Goal: Transaction & Acquisition: Subscribe to service/newsletter

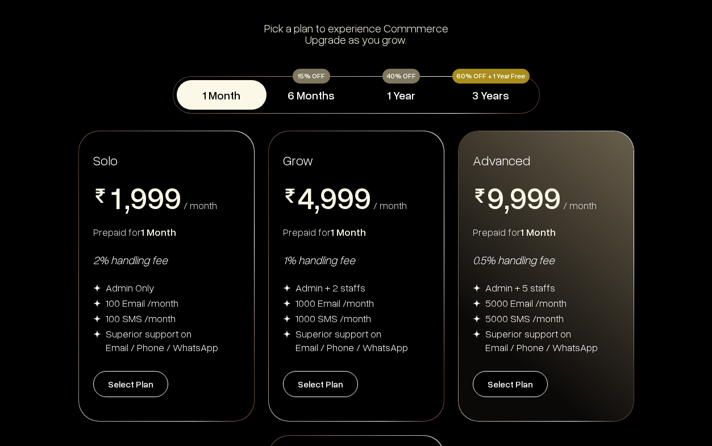
scroll to position [103, 0]
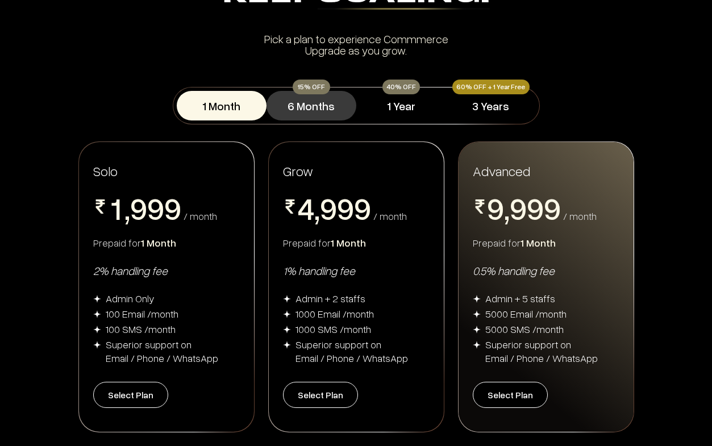
click at [294, 109] on button "6 Months" at bounding box center [311, 106] width 90 height 30
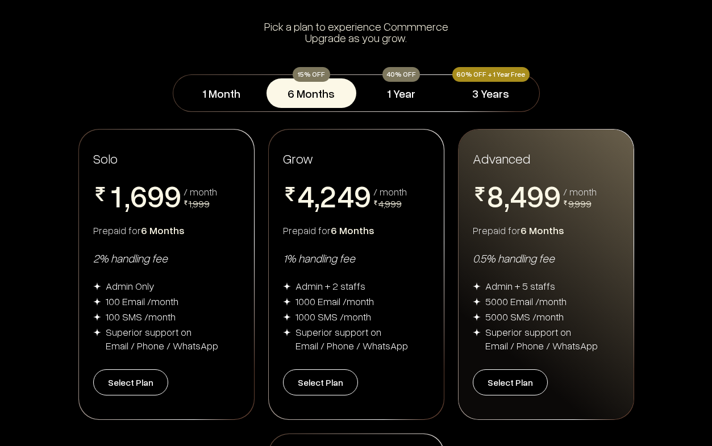
scroll to position [123, 0]
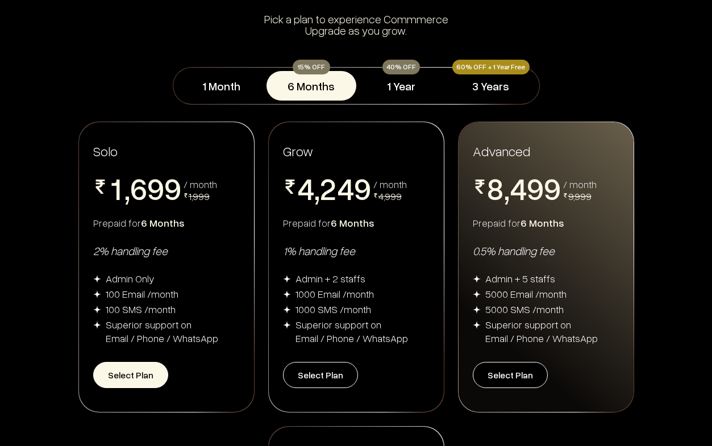
click at [133, 367] on button "Select Plan" at bounding box center [130, 375] width 75 height 26
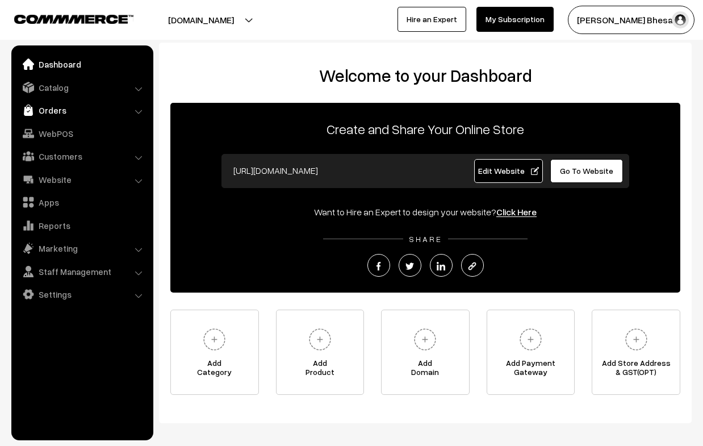
click at [52, 108] on link "Orders" at bounding box center [81, 110] width 135 height 20
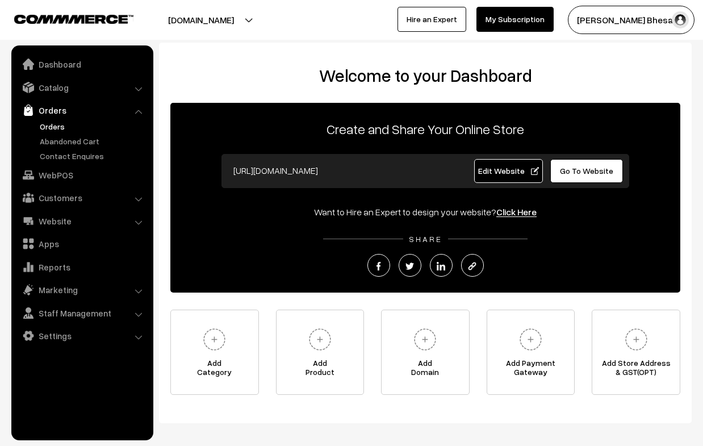
click at [57, 127] on link "Orders" at bounding box center [93, 126] width 112 height 12
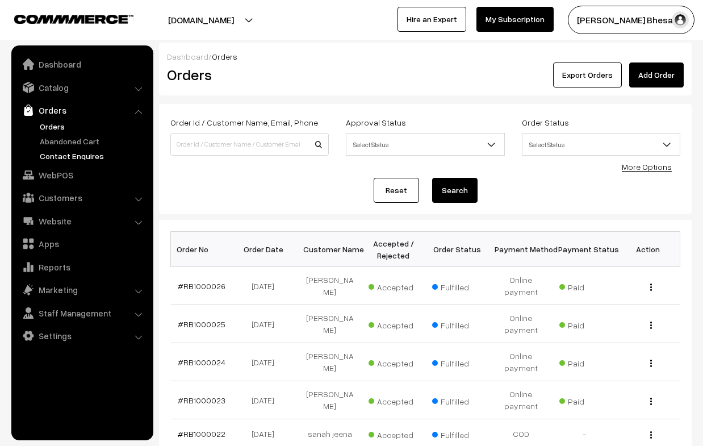
click at [57, 156] on link "Contact Enquires" at bounding box center [93, 156] width 112 height 12
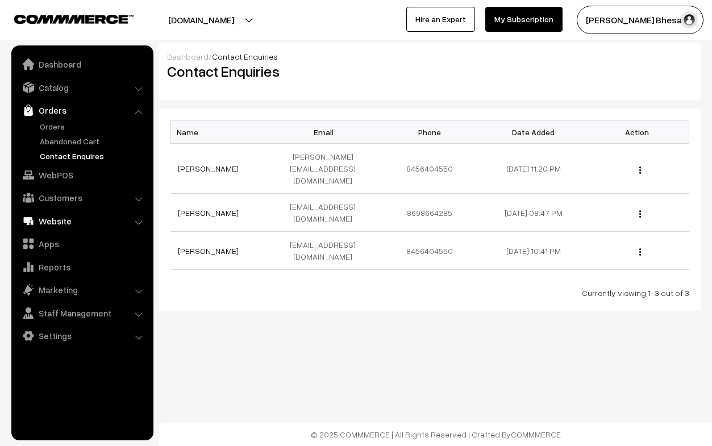
click at [43, 222] on link "Website" at bounding box center [81, 221] width 135 height 20
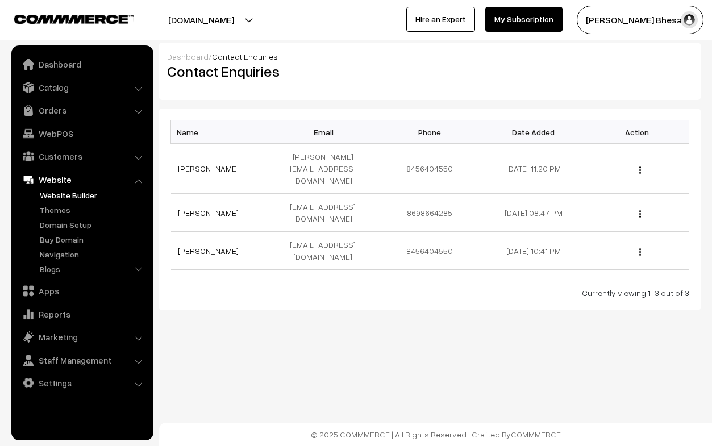
click at [59, 197] on link "Website Builder" at bounding box center [93, 195] width 112 height 12
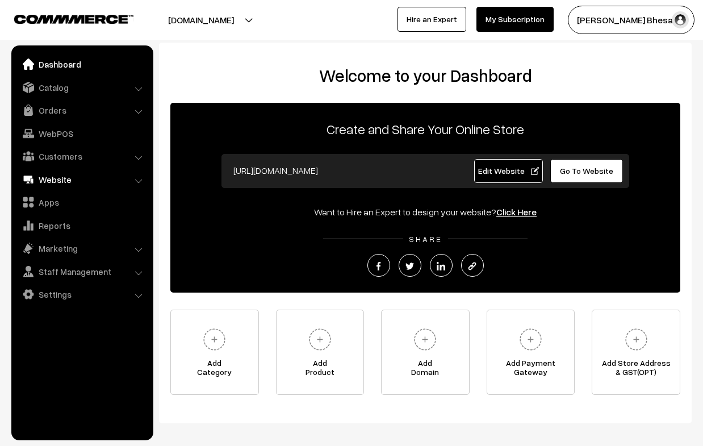
click at [87, 178] on link "Website" at bounding box center [81, 179] width 135 height 20
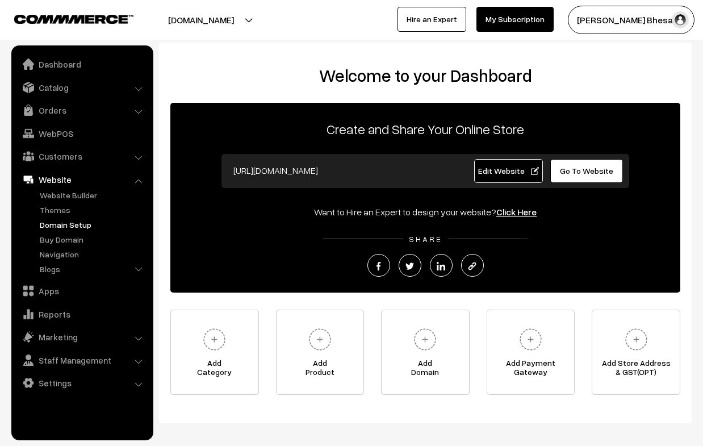
click at [79, 223] on link "Domain Setup" at bounding box center [93, 225] width 112 height 12
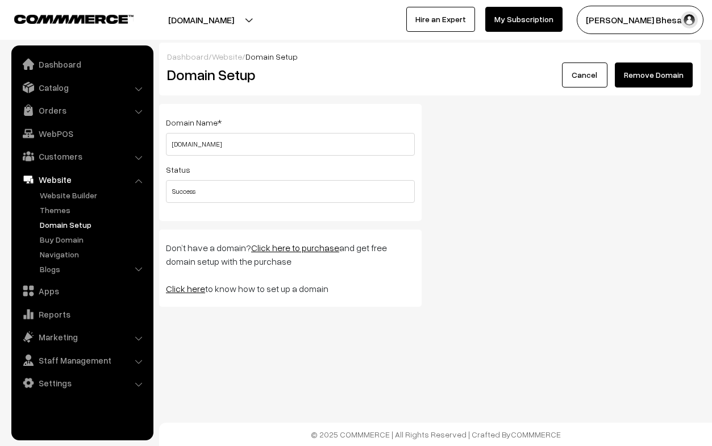
click at [583, 79] on link "Cancel" at bounding box center [584, 74] width 45 height 25
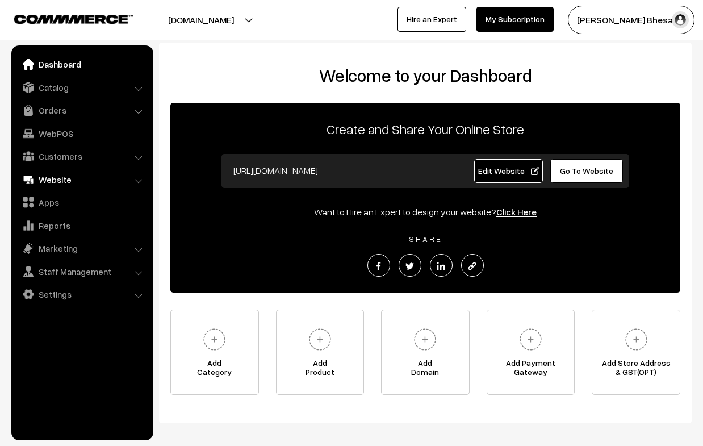
scroll to position [51, 0]
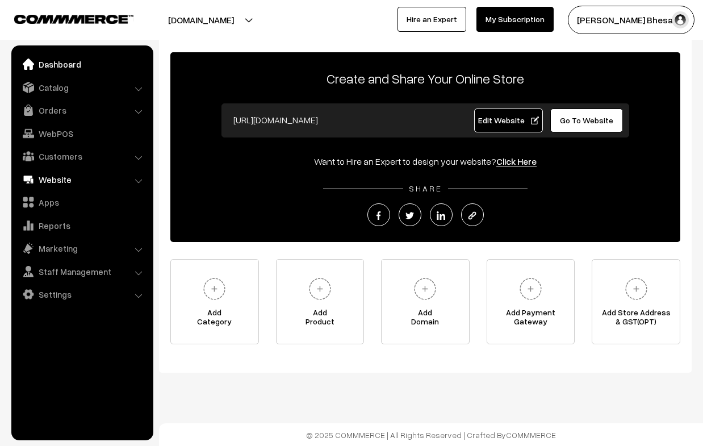
click at [109, 186] on link "Website" at bounding box center [81, 179] width 135 height 20
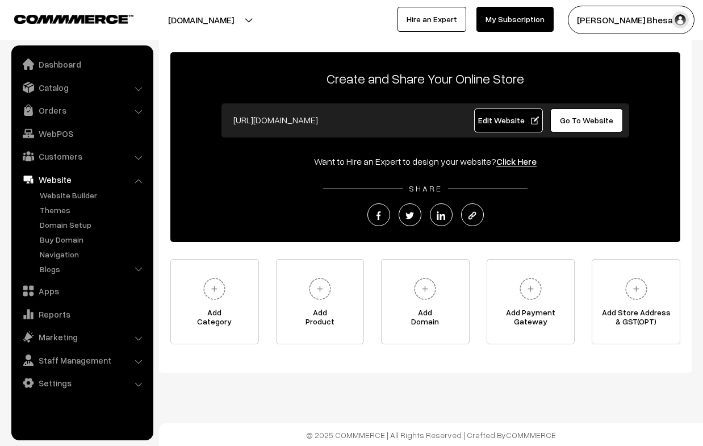
click at [138, 268] on li "Blogs Authors Categories Blogs" at bounding box center [94, 270] width 114 height 15
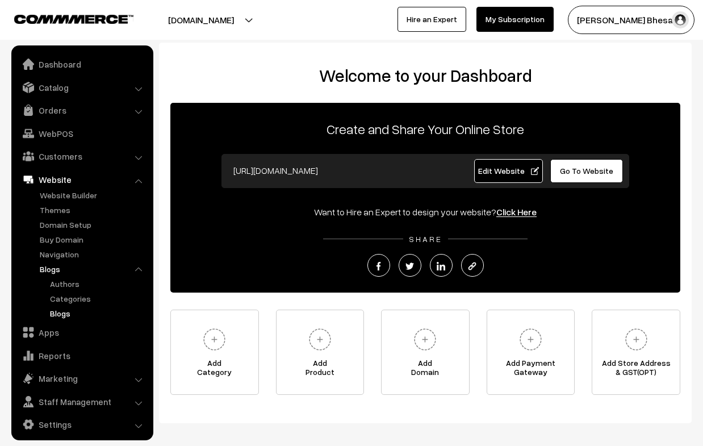
scroll to position [5, 0]
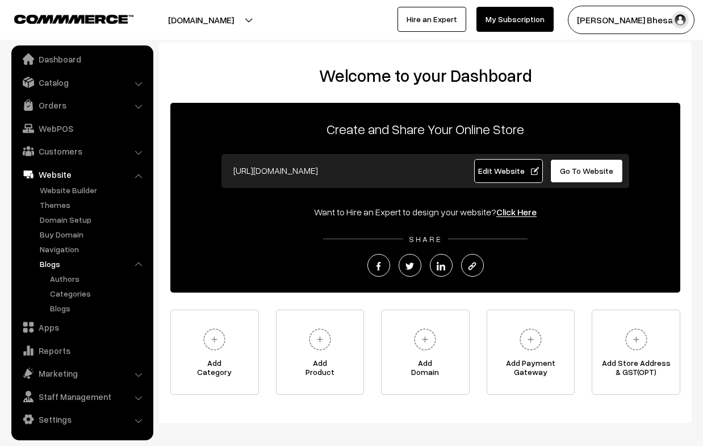
click at [139, 174] on li "Website Website Builder Authors" at bounding box center [82, 239] width 136 height 150
click at [137, 175] on li "Website Website Builder Authors" at bounding box center [82, 239] width 136 height 150
click at [141, 265] on li "Blogs Authors Categories Blogs" at bounding box center [94, 286] width 114 height 56
click at [137, 174] on li "Website Website Builder Authors" at bounding box center [82, 239] width 136 height 150
click at [139, 150] on li "Customers Customers" at bounding box center [82, 151] width 136 height 20
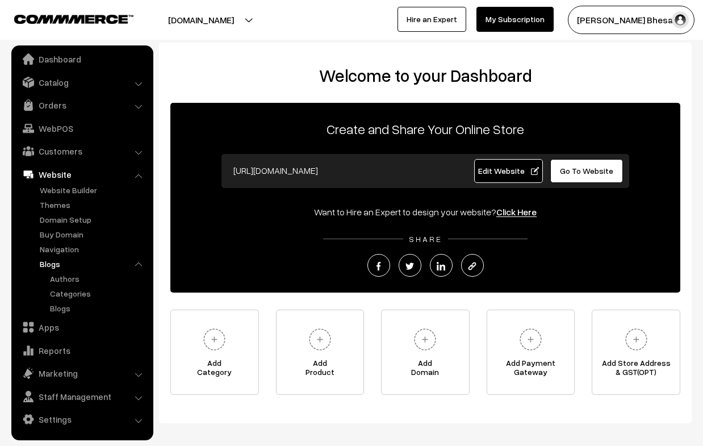
click at [137, 106] on li "Orders Orders" at bounding box center [82, 105] width 136 height 20
click at [138, 105] on li "Orders Orders" at bounding box center [82, 105] width 136 height 20
click at [139, 82] on li "Catalog Categories" at bounding box center [82, 82] width 136 height 20
click at [127, 85] on link "Catalog" at bounding box center [81, 82] width 135 height 20
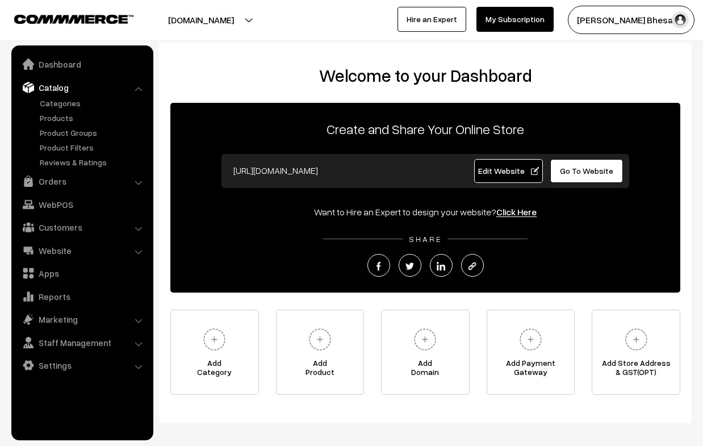
scroll to position [0, 0]
click at [61, 114] on link "Products" at bounding box center [93, 118] width 112 height 12
